Goal: Task Accomplishment & Management: Manage account settings

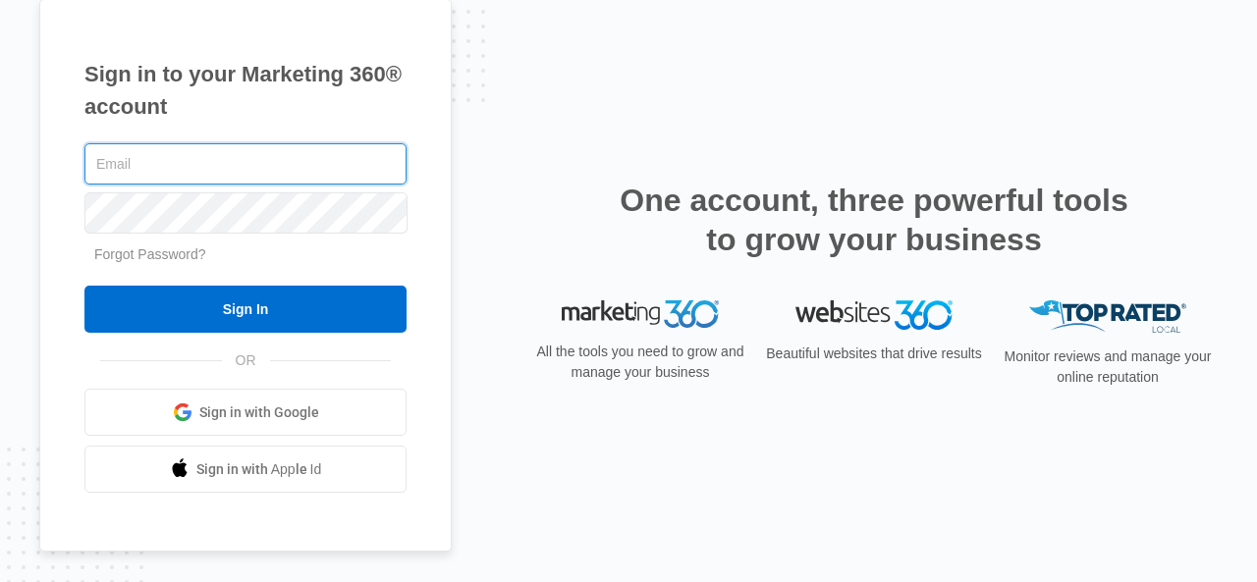
click at [222, 178] on input "text" at bounding box center [245, 163] width 322 height 41
type input "[EMAIL_ADDRESS][DOMAIN_NAME]"
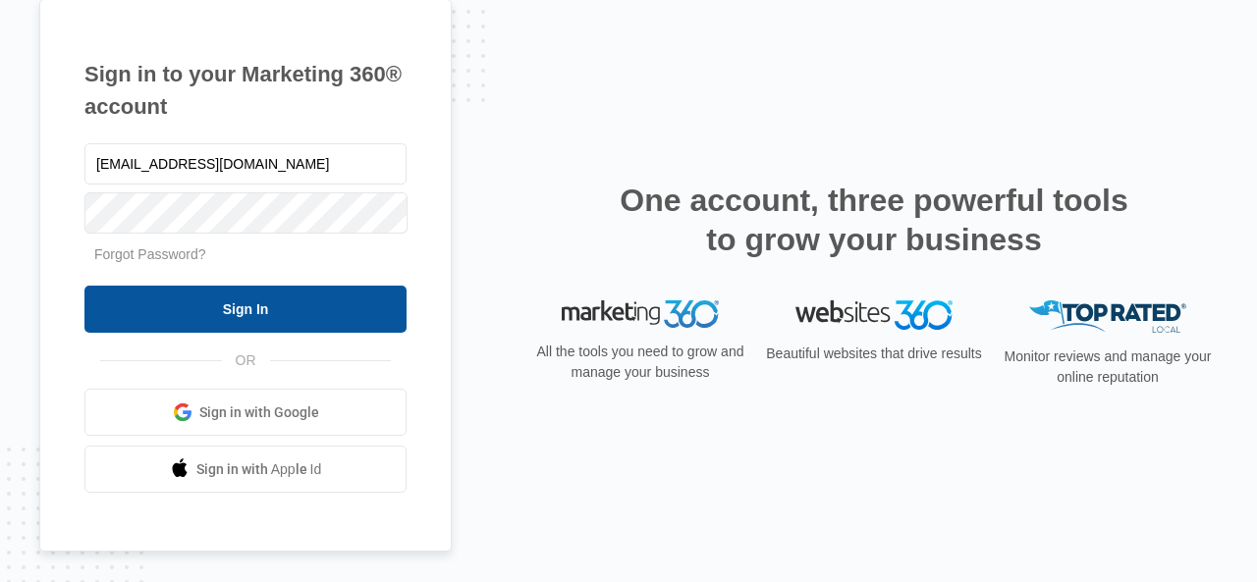
click at [246, 303] on input "Sign In" at bounding box center [245, 309] width 322 height 47
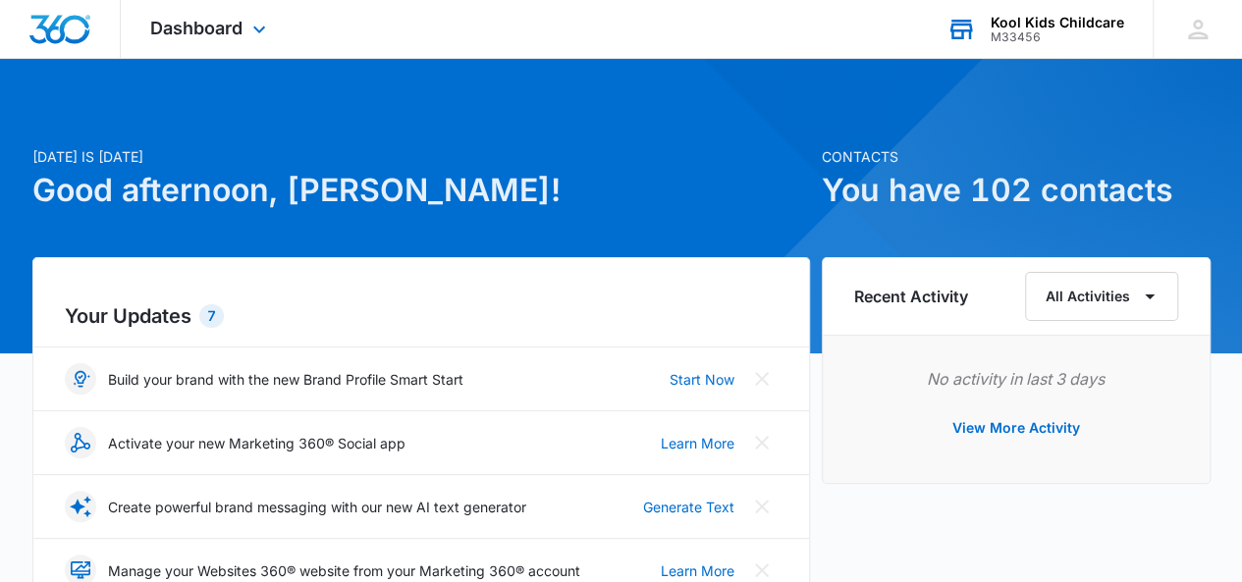
click at [1074, 32] on div "M33456" at bounding box center [1058, 37] width 134 height 14
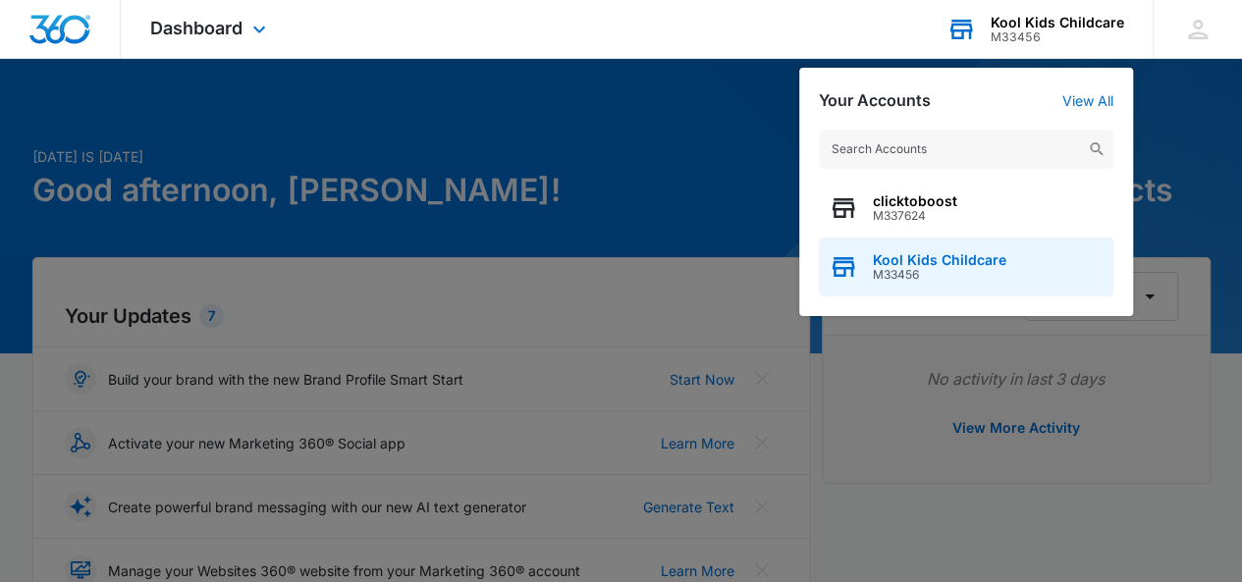
click at [919, 276] on span "M33456" at bounding box center [940, 275] width 134 height 14
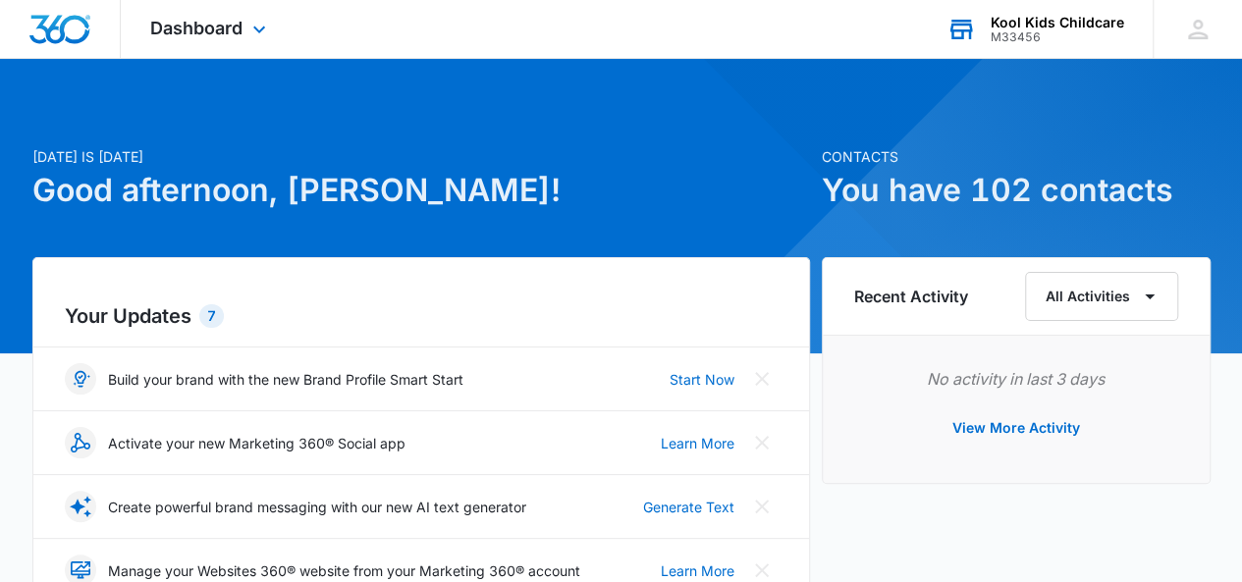
click at [1041, 23] on div "Kool Kids Childcare" at bounding box center [1058, 23] width 134 height 16
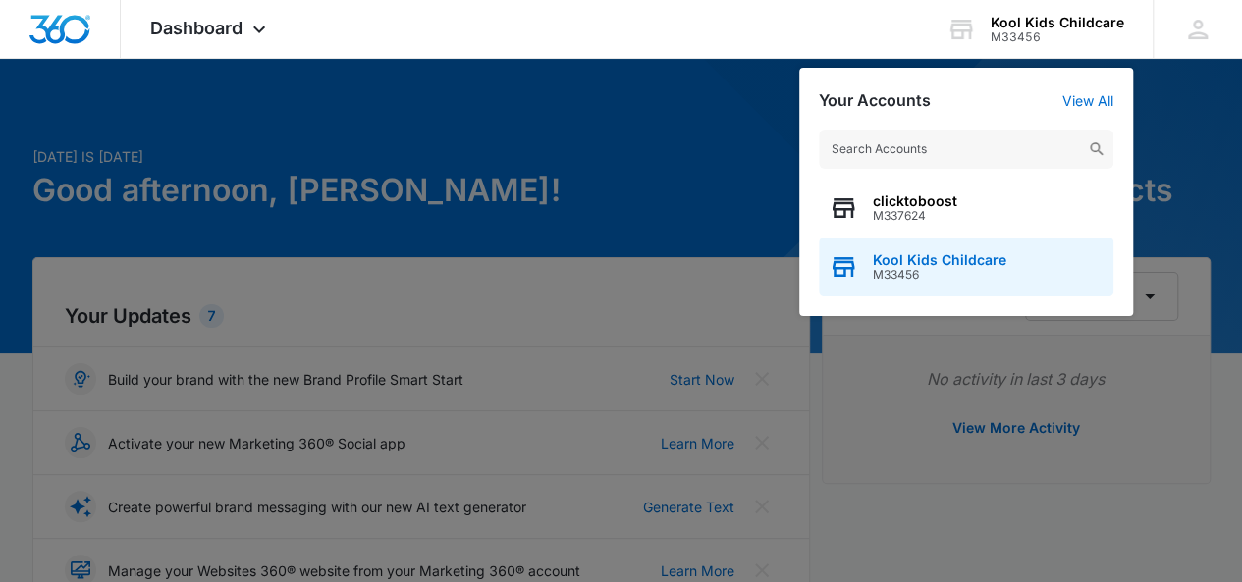
click at [878, 277] on span "M33456" at bounding box center [940, 275] width 134 height 14
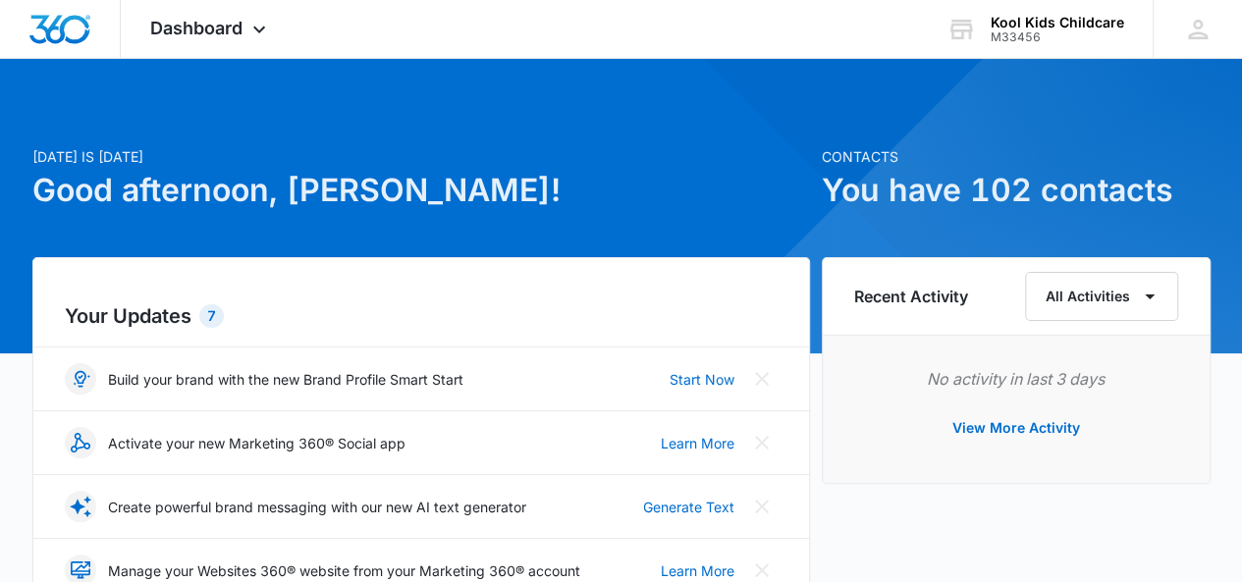
click at [878, 277] on div "Recent Activity All Activities" at bounding box center [1016, 296] width 324 height 49
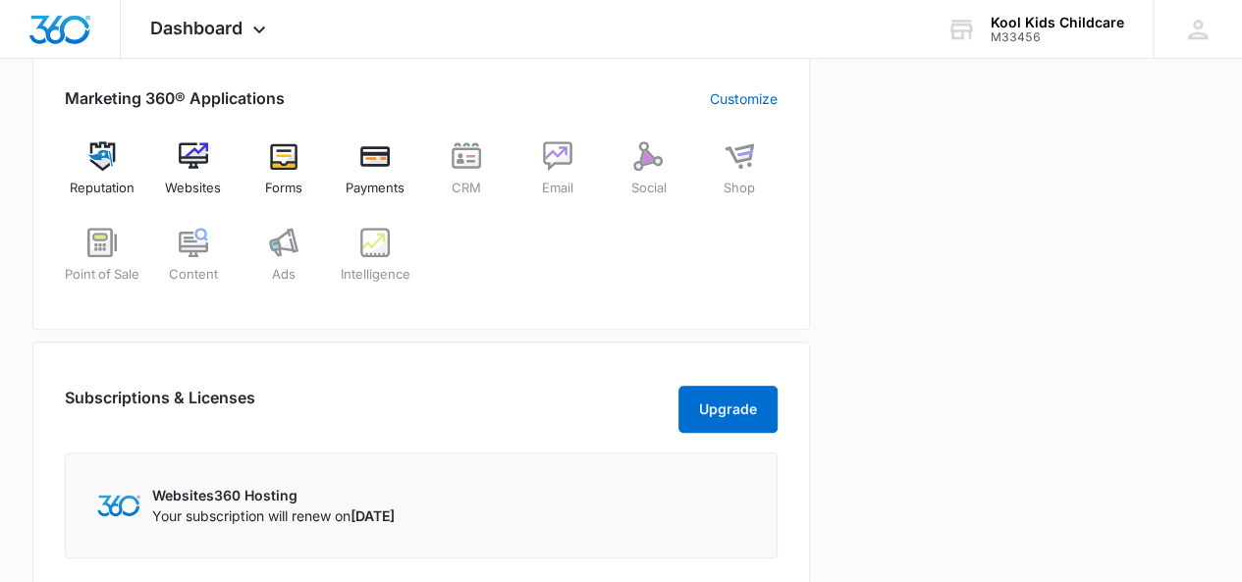
scroll to position [687, 0]
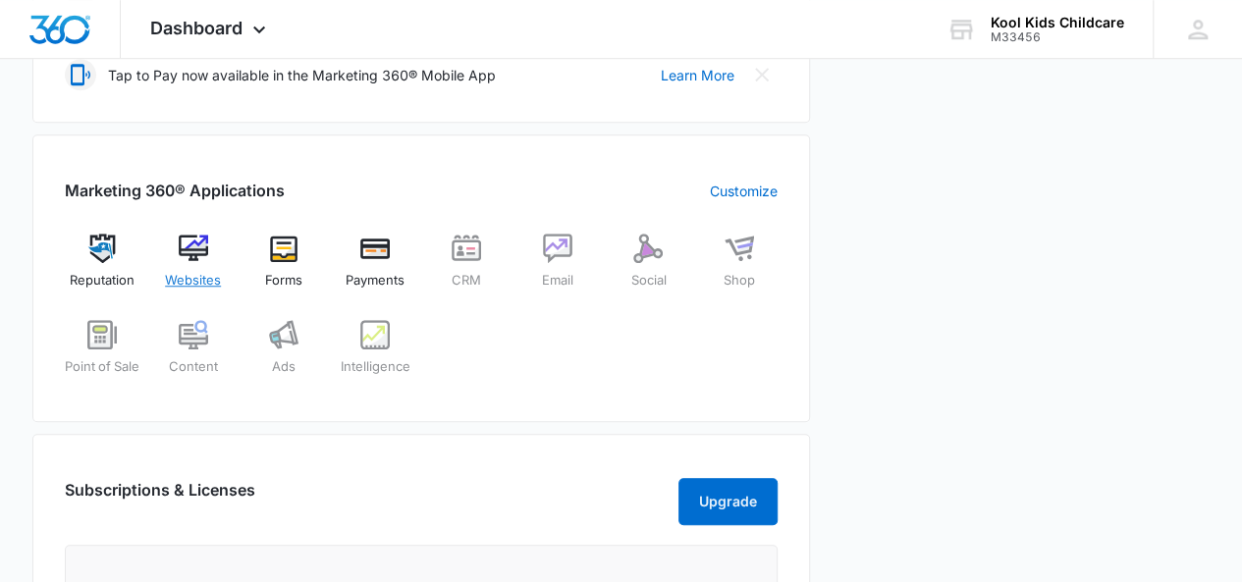
click at [203, 259] on img at bounding box center [193, 248] width 29 height 29
